Goal: Information Seeking & Learning: Check status

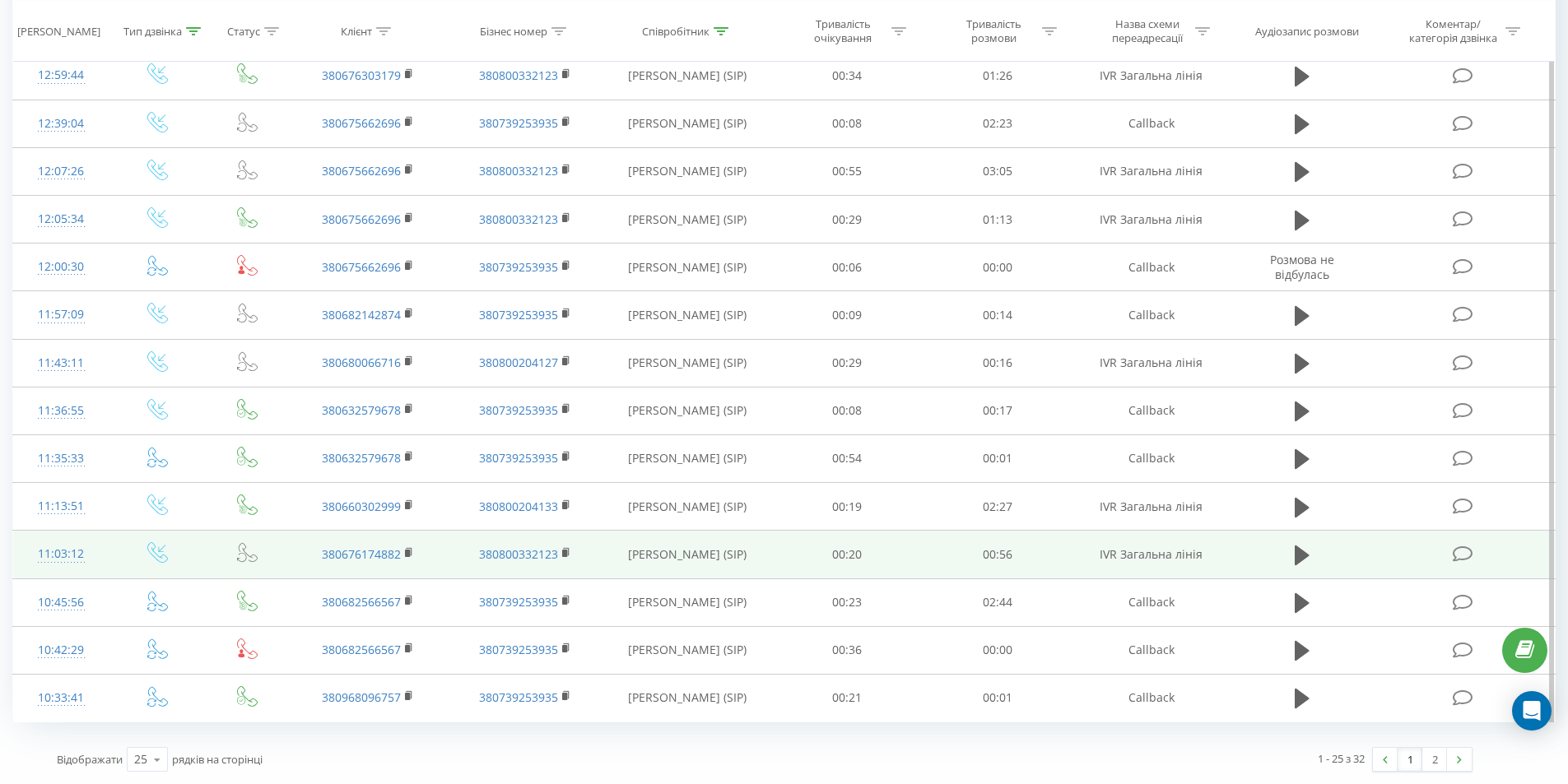
scroll to position [746, 0]
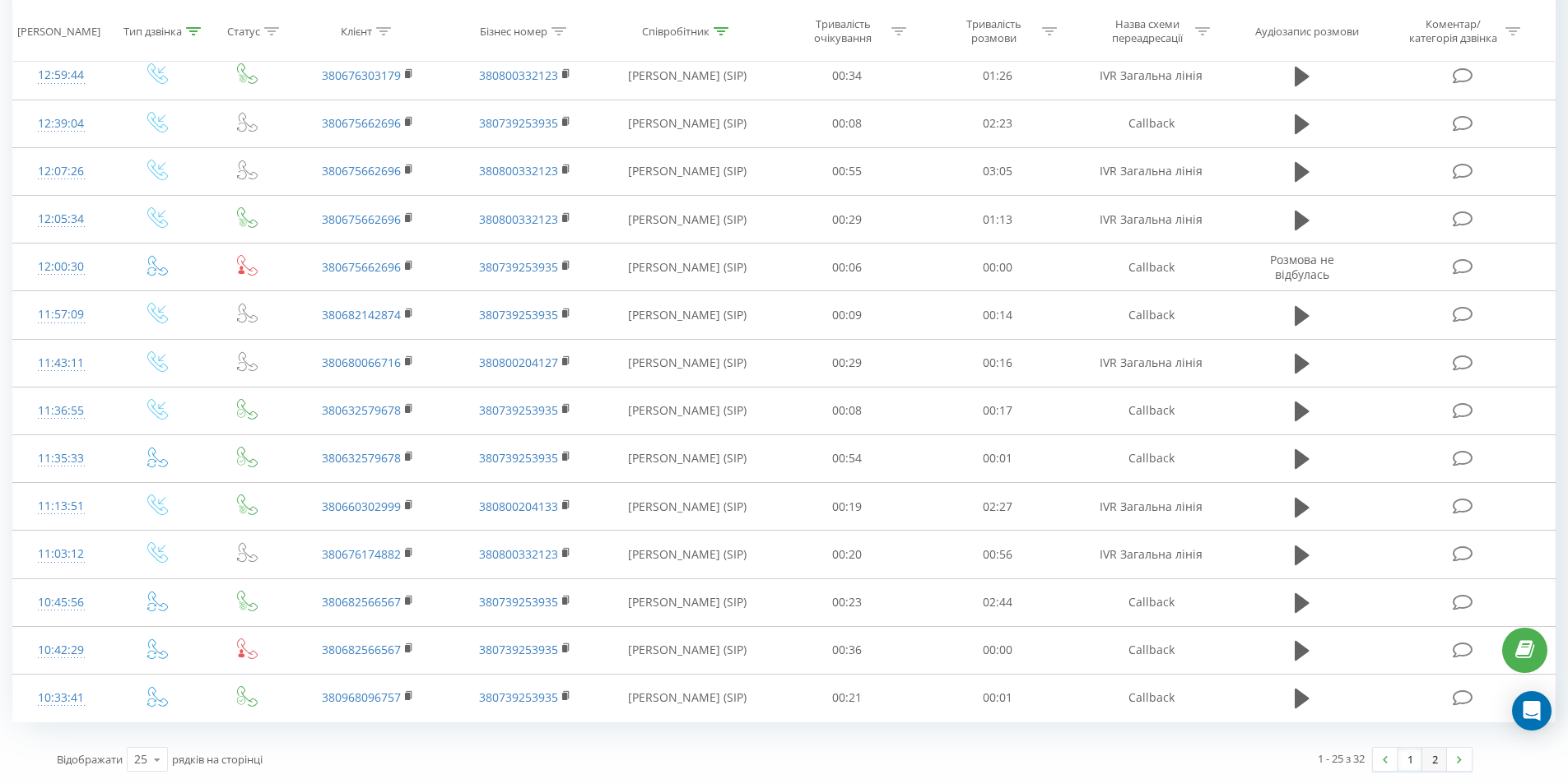
click at [1432, 762] on link "2" at bounding box center [1434, 760] width 24 height 23
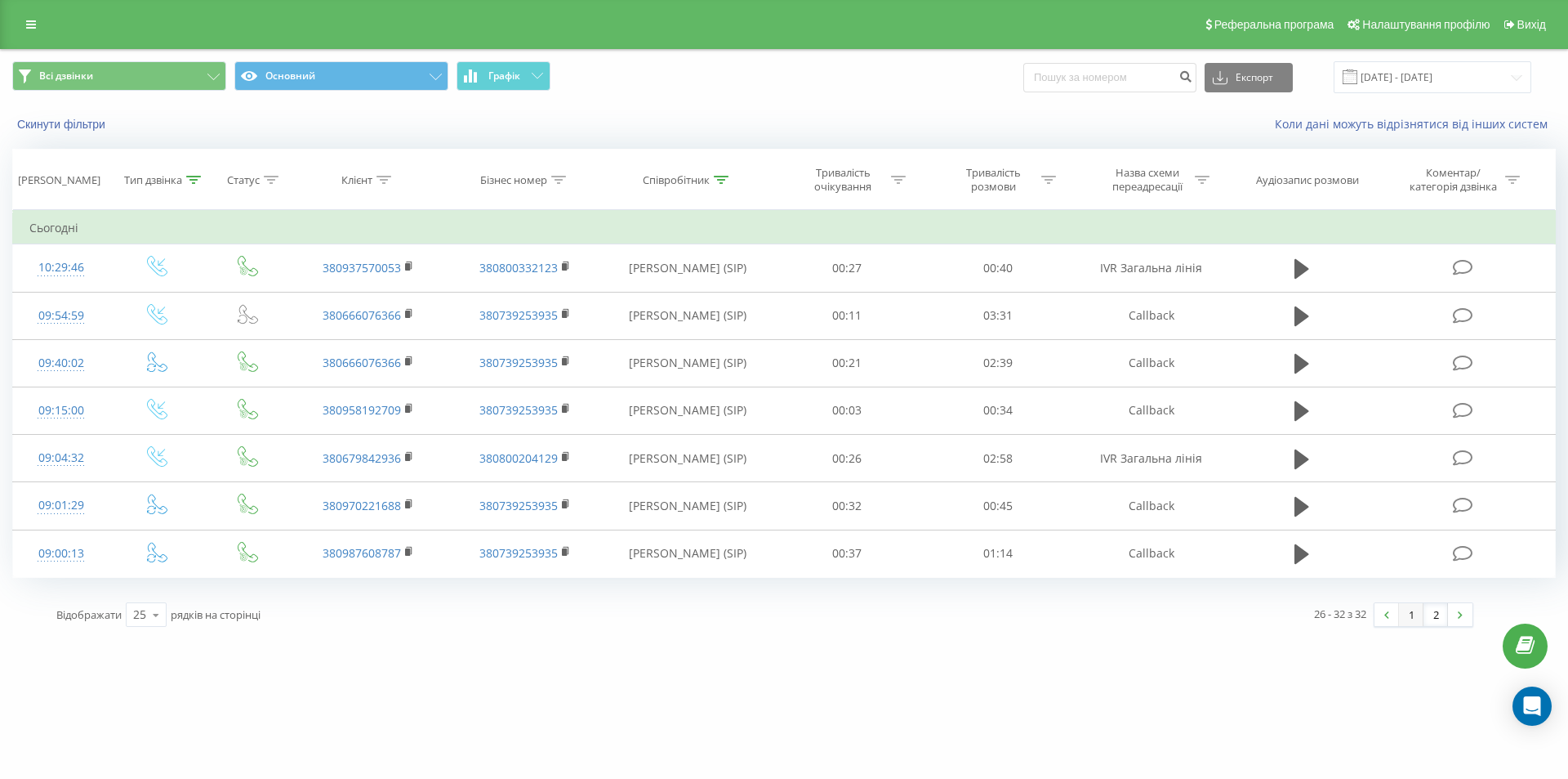
click at [1412, 617] on link "1" at bounding box center [1411, 614] width 24 height 23
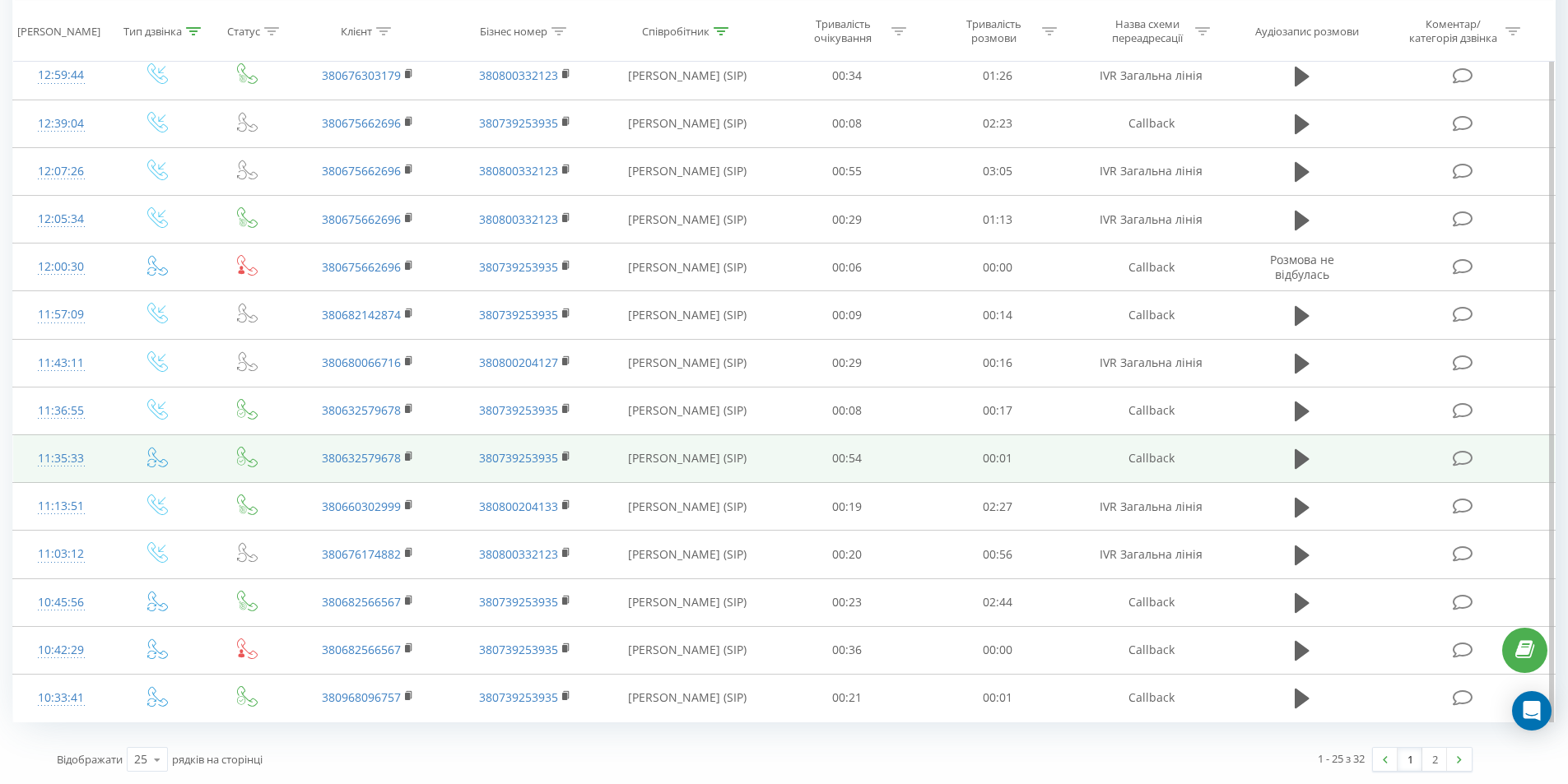
scroll to position [746, 0]
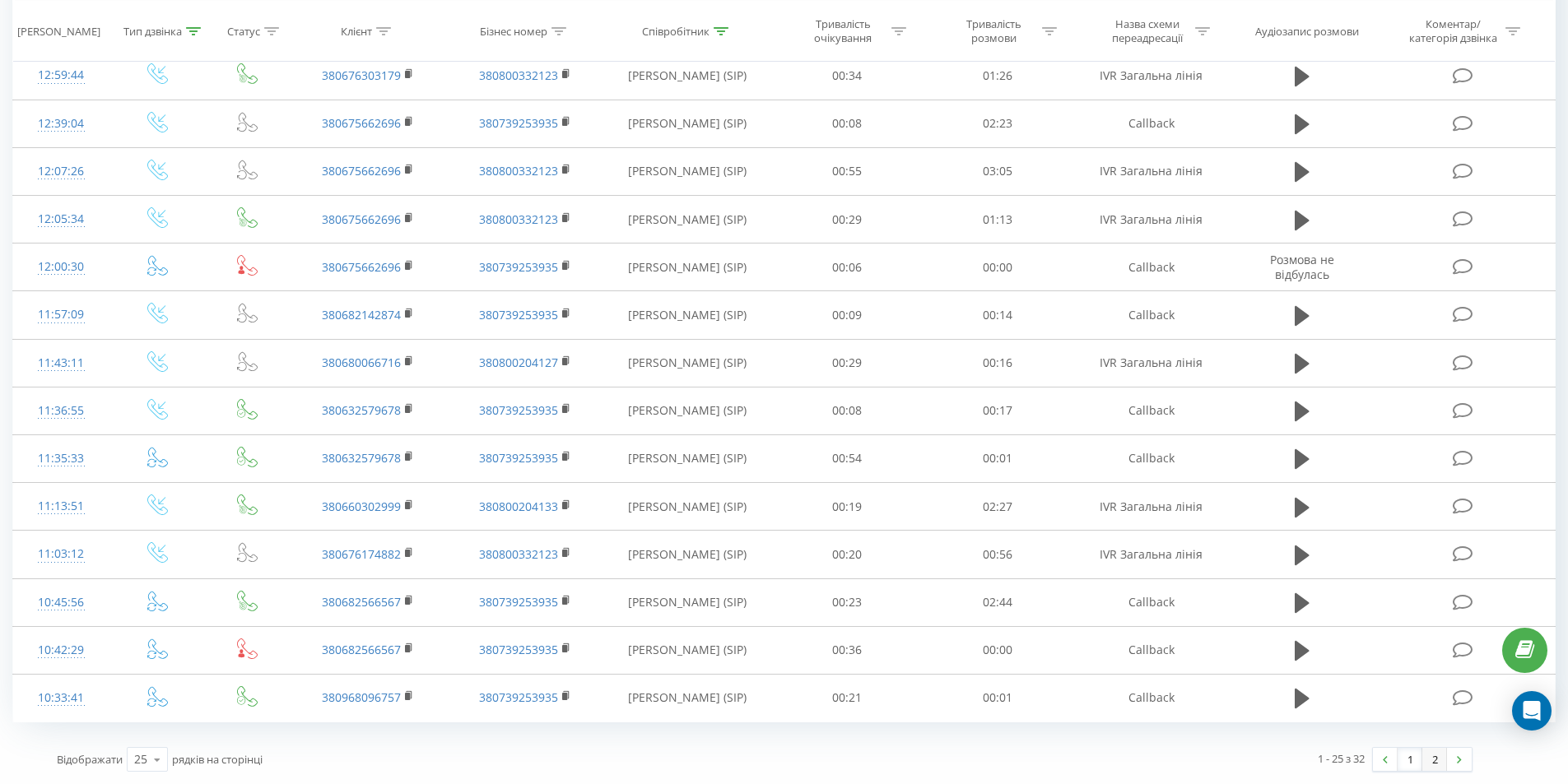
click at [1441, 758] on link "2" at bounding box center [1434, 760] width 24 height 23
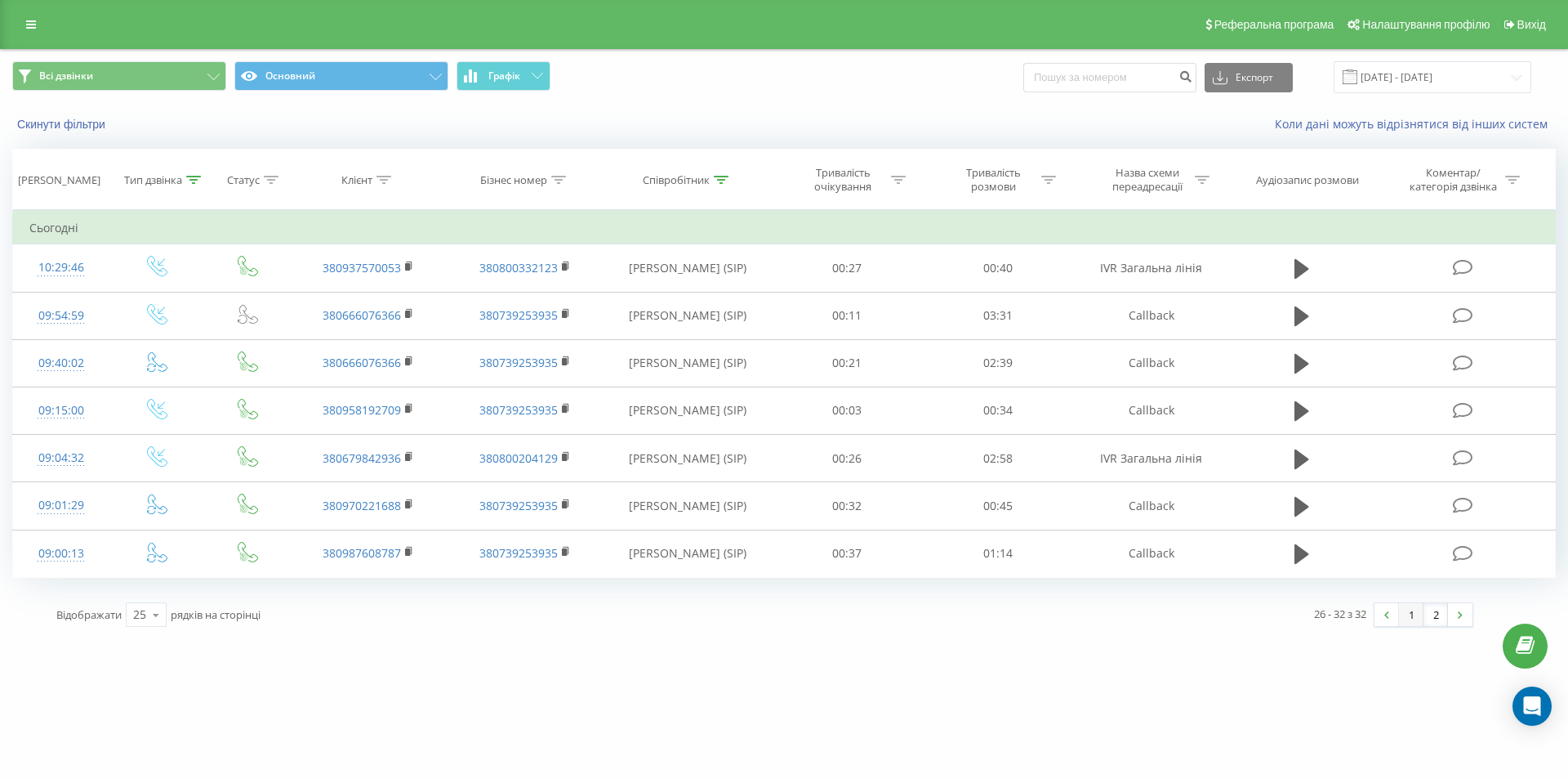
click at [1409, 617] on link "1" at bounding box center [1411, 614] width 24 height 23
